Goal: Check status

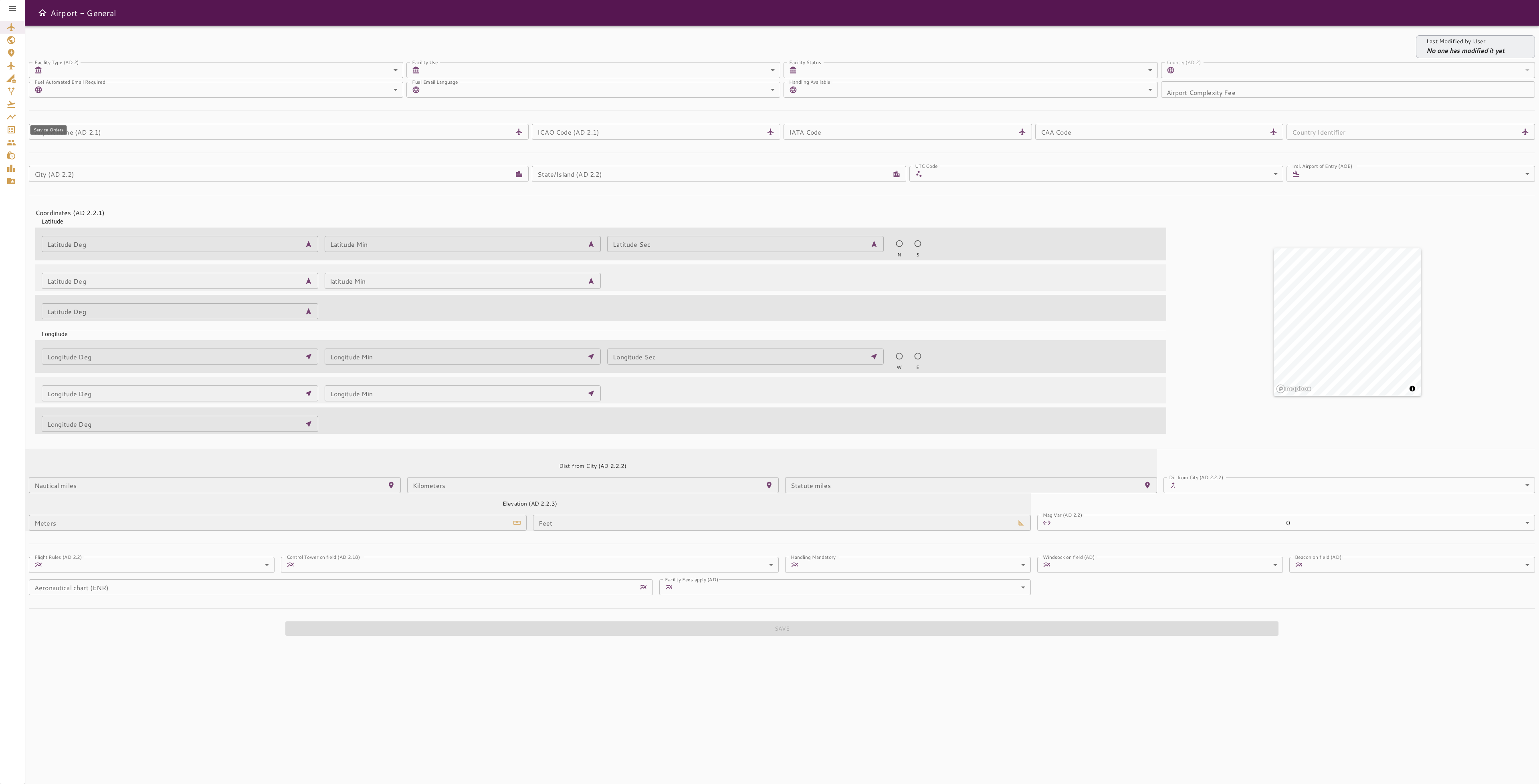
click at [11, 125] on icon "Service Orders" at bounding box center [11, 130] width 10 height 10
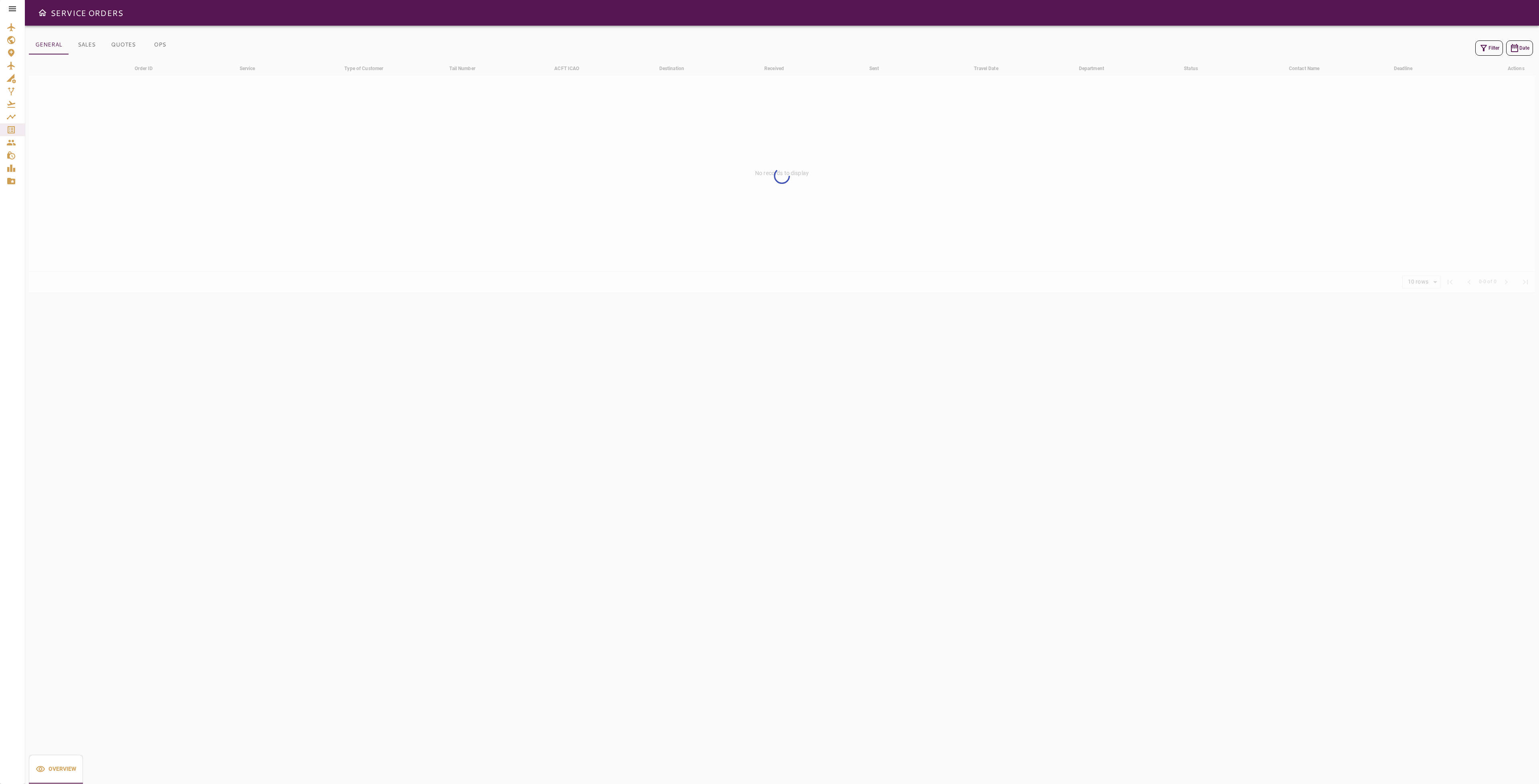
click at [1482, 50] on icon "button" at bounding box center [1483, 48] width 7 height 7
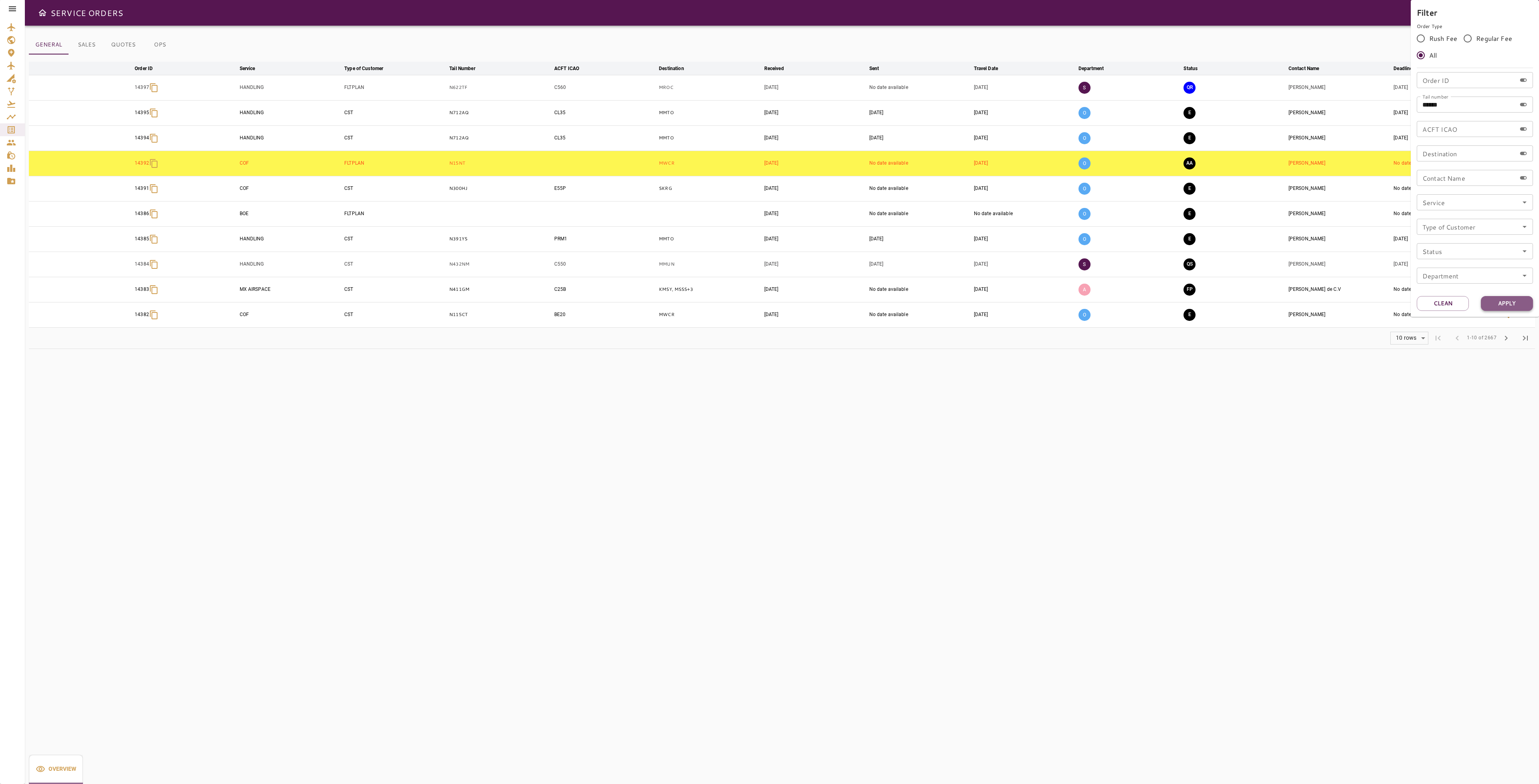
click at [1514, 306] on button "Apply" at bounding box center [1507, 303] width 52 height 15
click at [1341, 383] on div at bounding box center [770, 392] width 1539 height 784
click at [1497, 47] on button "Filter" at bounding box center [1489, 48] width 27 height 15
click at [1458, 107] on input "******" at bounding box center [1466, 104] width 99 height 16
click at [1461, 309] on button "Clean" at bounding box center [1442, 303] width 52 height 15
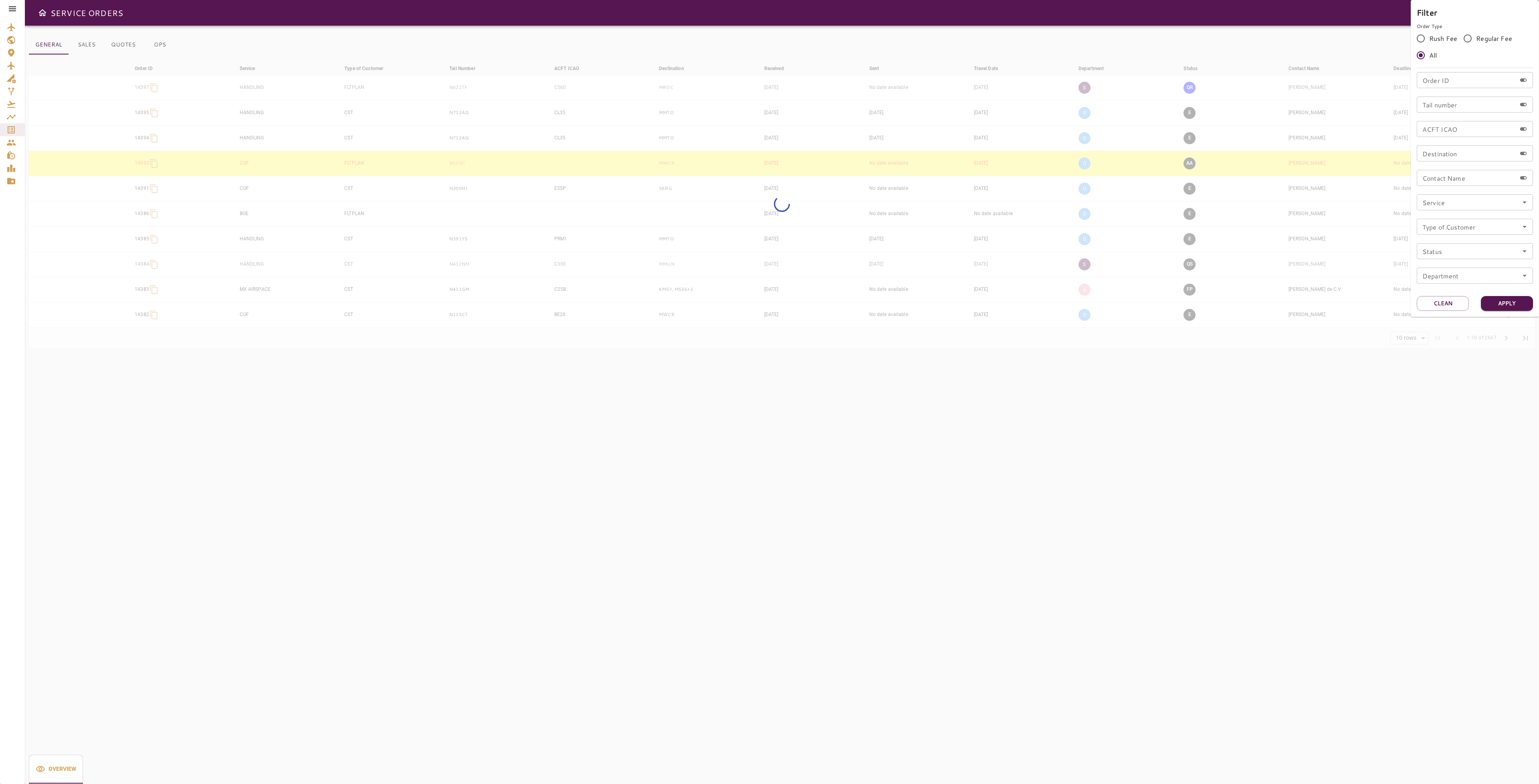
click at [1473, 107] on input "Tail number" at bounding box center [1466, 104] width 99 height 16
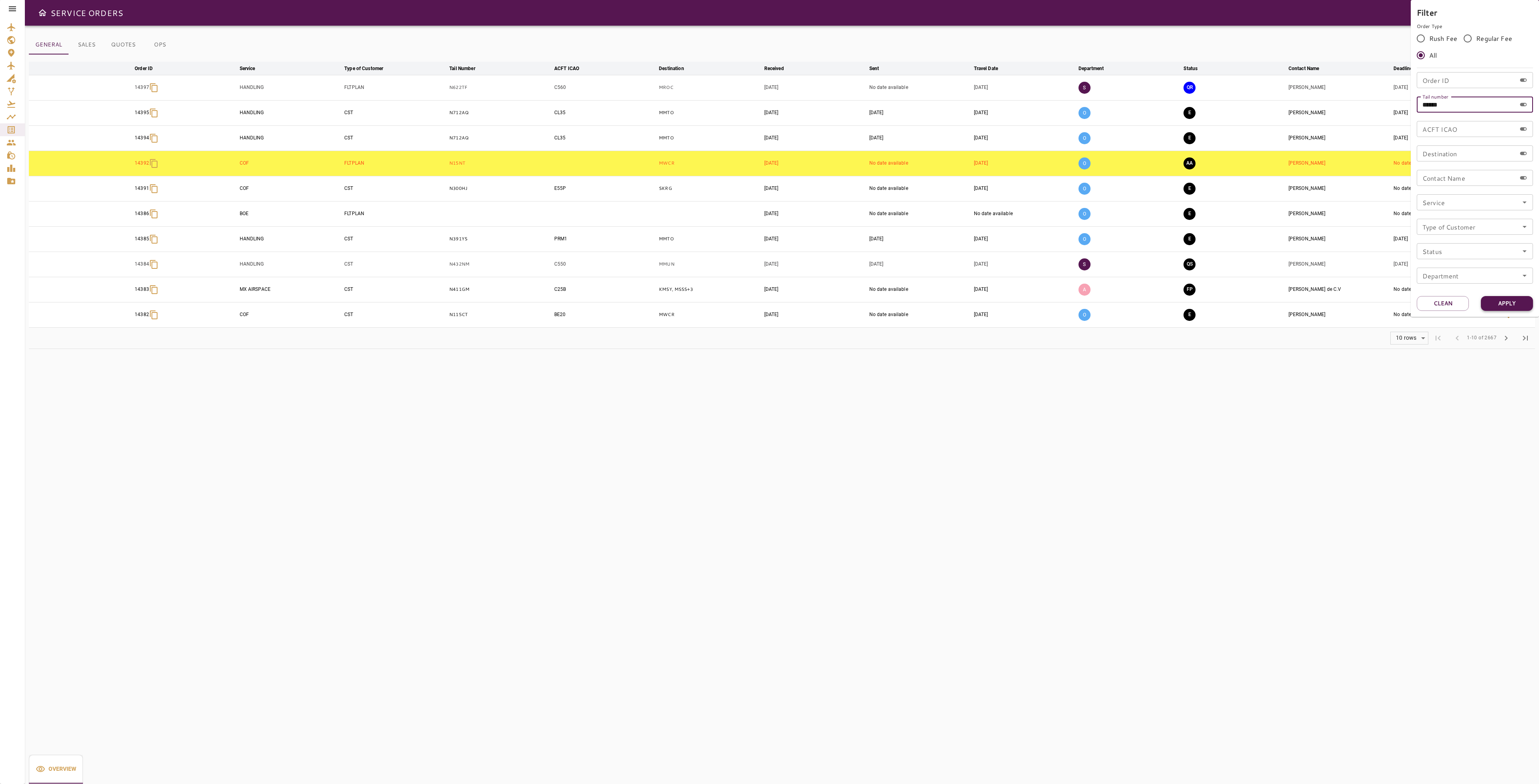
type input "******"
click at [1519, 303] on button "Apply" at bounding box center [1507, 303] width 52 height 15
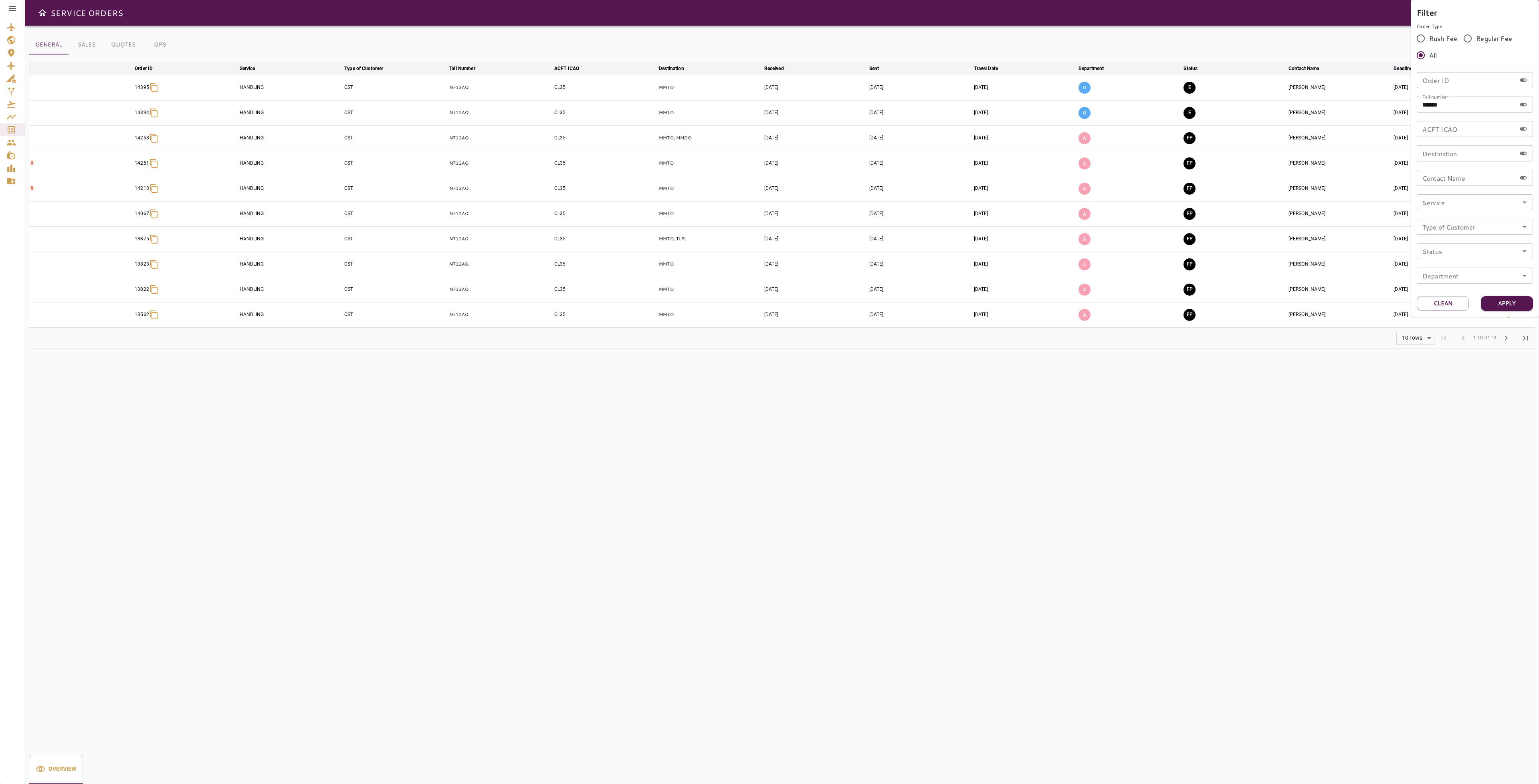
click at [1361, 376] on div at bounding box center [770, 392] width 1539 height 784
click at [1509, 86] on icon "button" at bounding box center [1509, 88] width 2 height 7
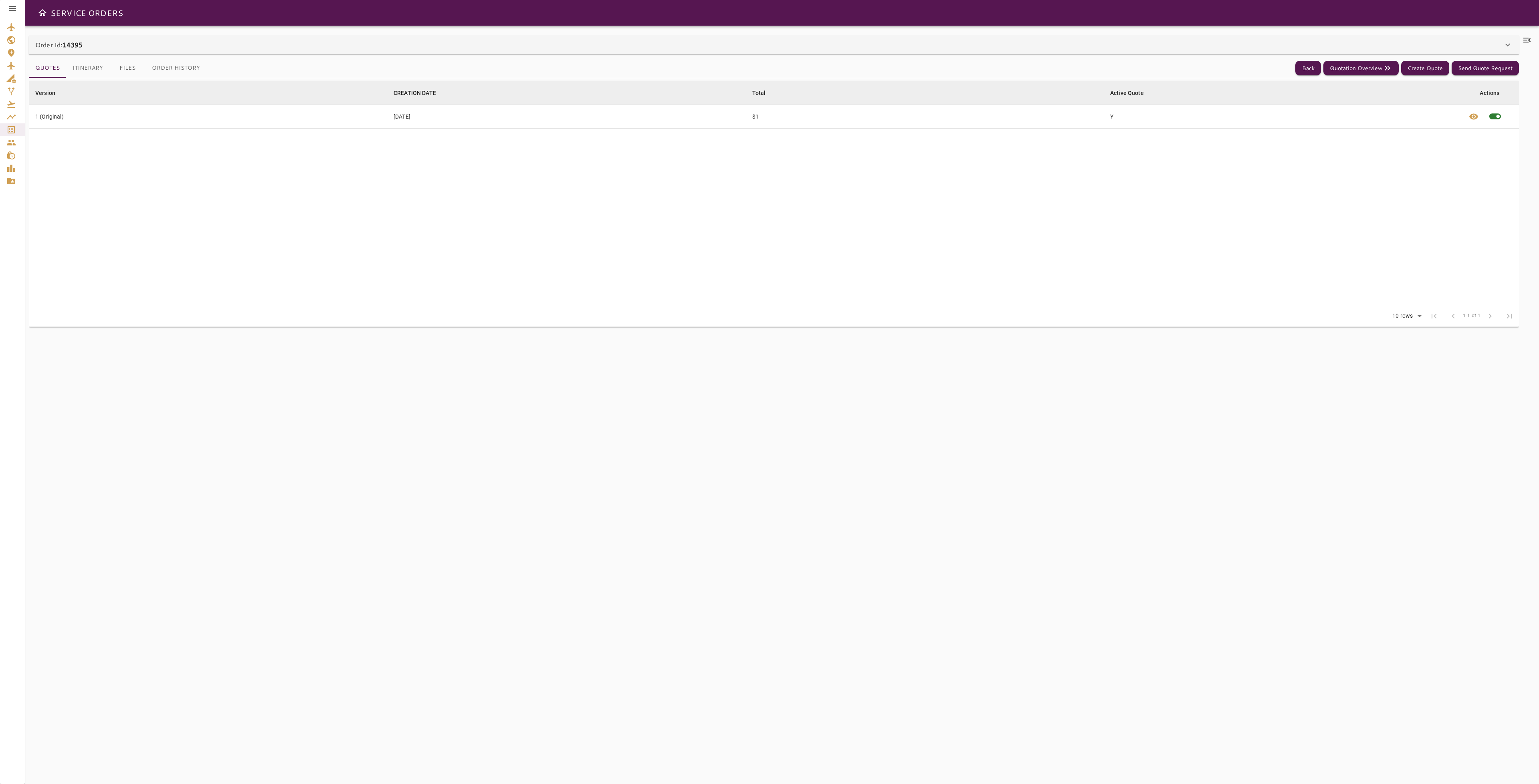
click at [92, 69] on button "Itinerary" at bounding box center [88, 68] width 43 height 19
